Goal: Task Accomplishment & Management: Manage account settings

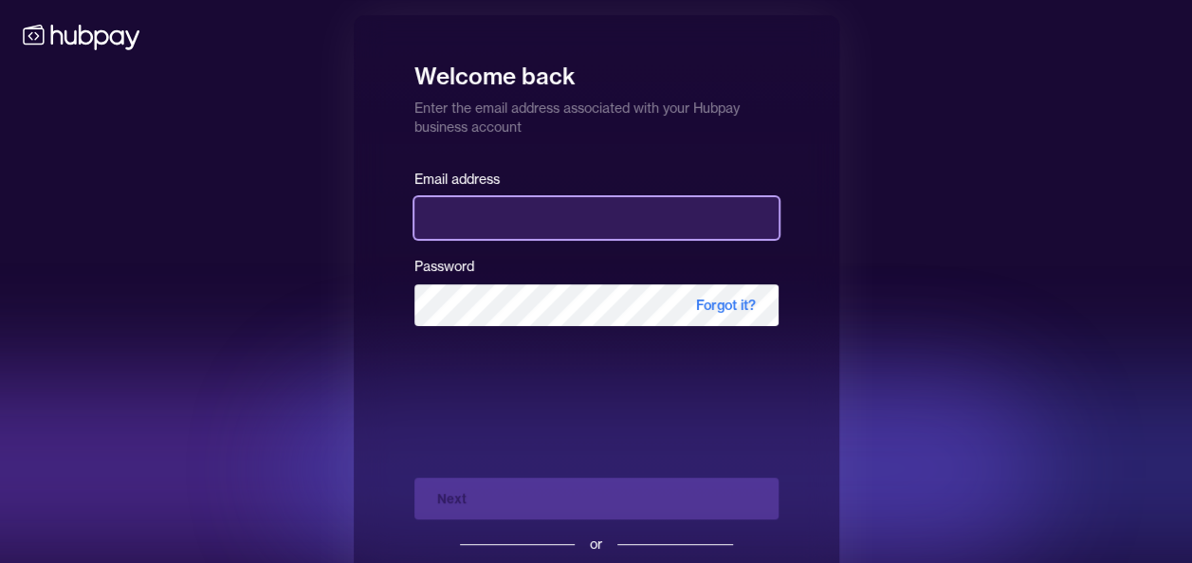
click at [557, 200] on input "email" at bounding box center [596, 218] width 364 height 42
type input "**********"
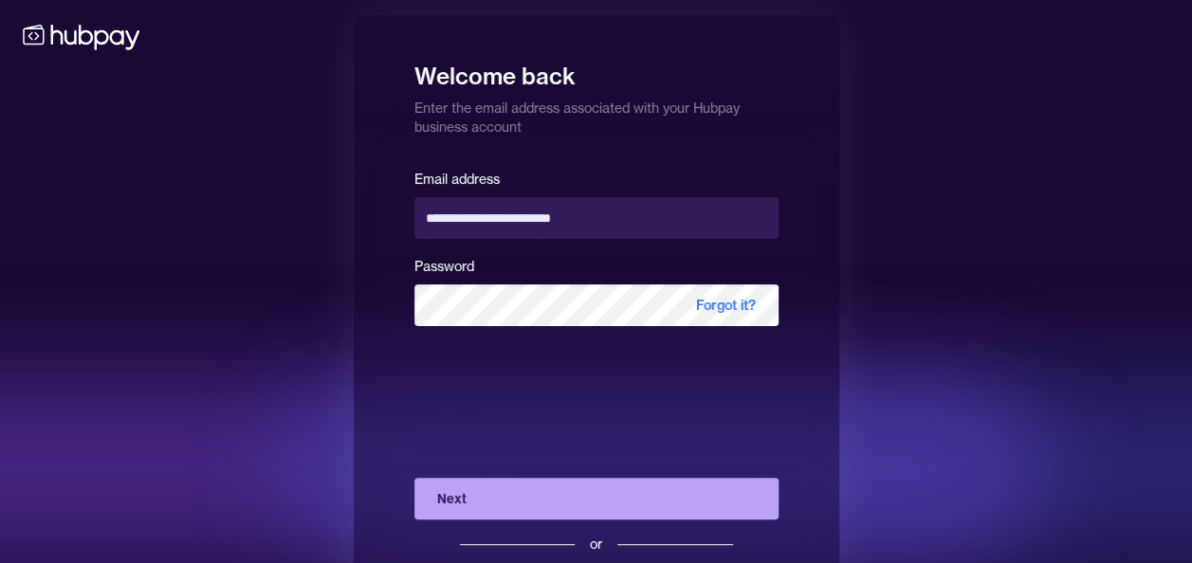
click at [525, 506] on button "Next" at bounding box center [596, 499] width 364 height 42
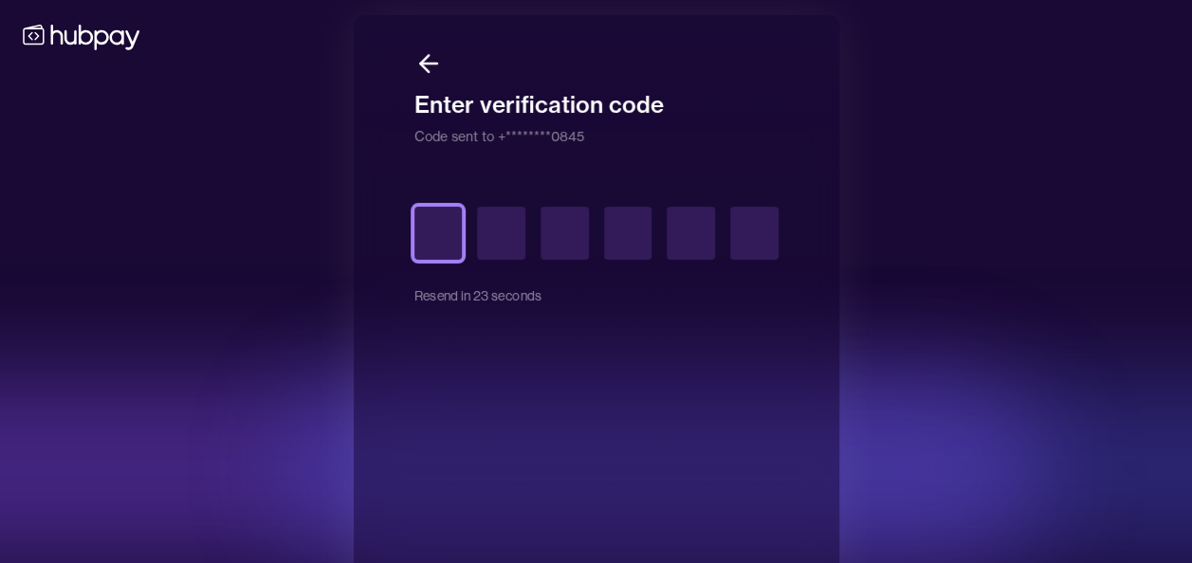
type input "*"
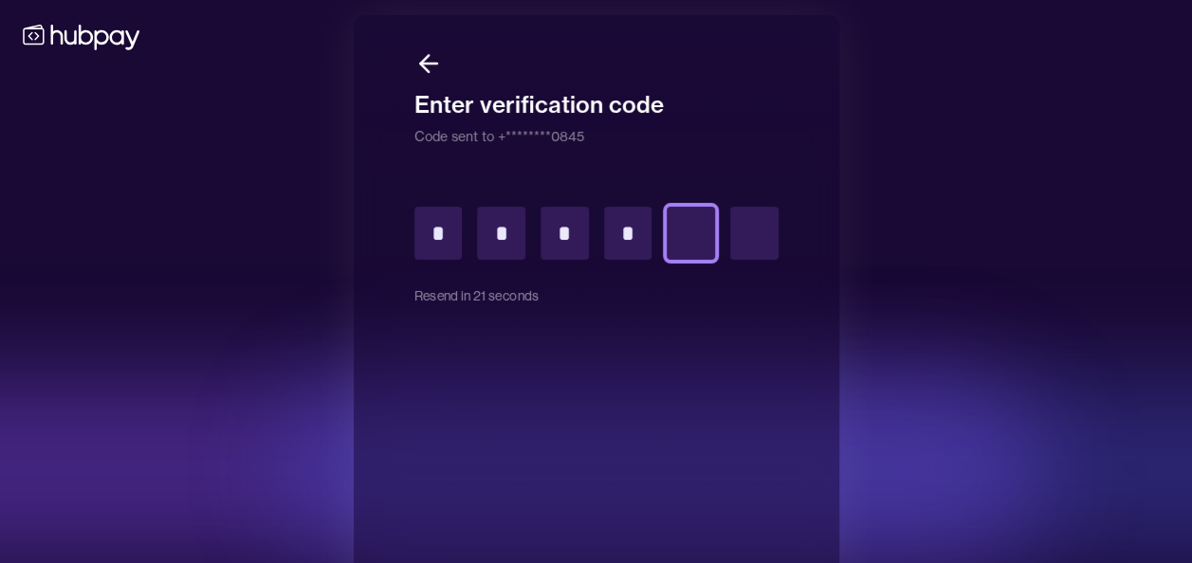
type input "*"
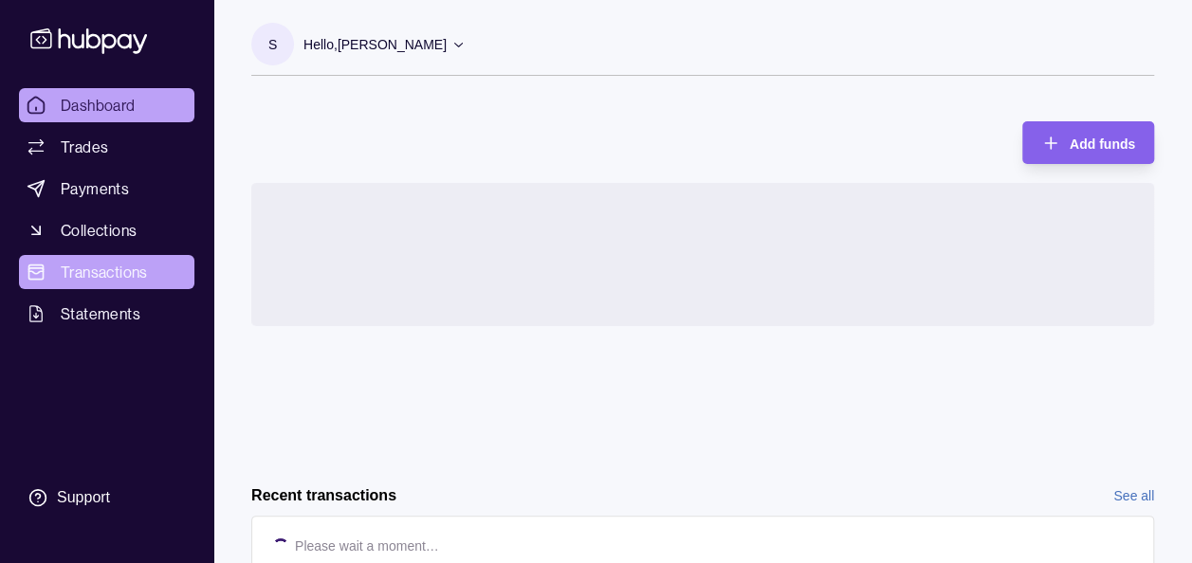
click at [80, 266] on span "Transactions" at bounding box center [104, 272] width 87 height 23
